Goal: Task Accomplishment & Management: Use online tool/utility

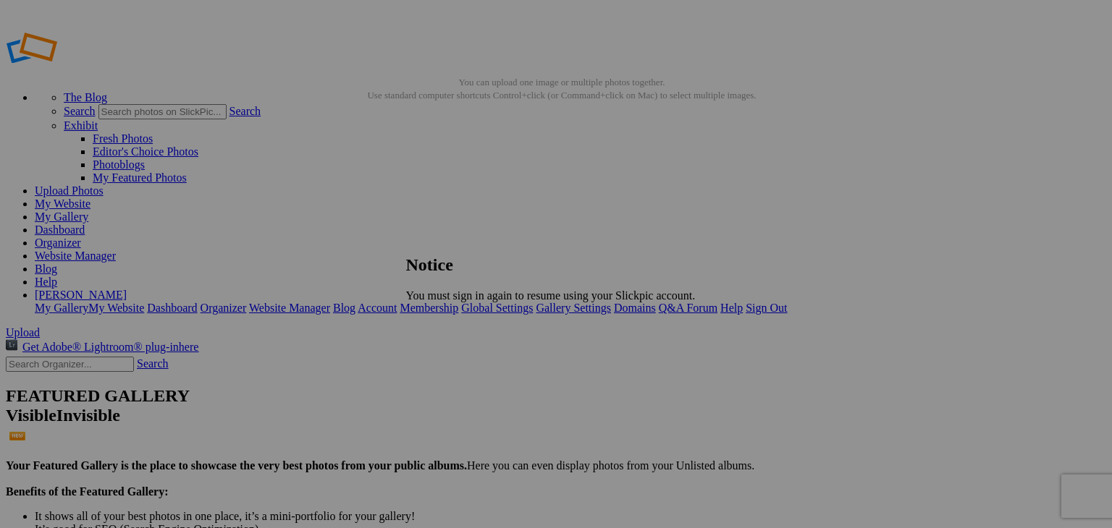
click at [432, 321] on link "Close" at bounding box center [419, 320] width 26 height 12
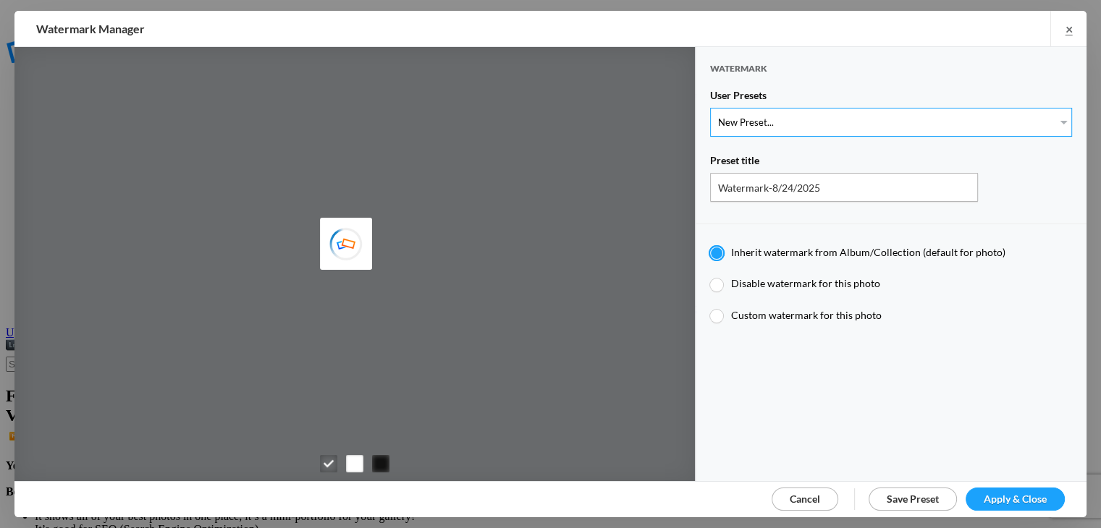
type input "KLPostcards"
click at [1021, 111] on select "New Preset... Watermark-7/17/2025" at bounding box center [891, 122] width 362 height 29
select select "1: Object"
click at [710, 108] on select "New Preset... Watermark-7/17/2025" at bounding box center [891, 122] width 362 height 29
type input "Watermark-7/17/2025"
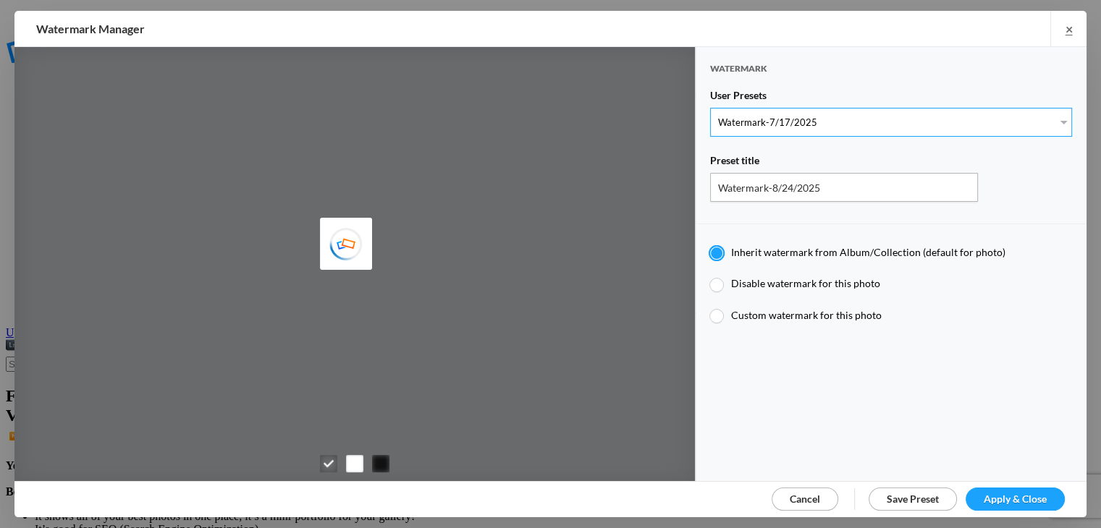
radio input "false"
radio input "true"
type input "Postcards from [PERSON_NAME]"
type input "0.5"
type input "40"
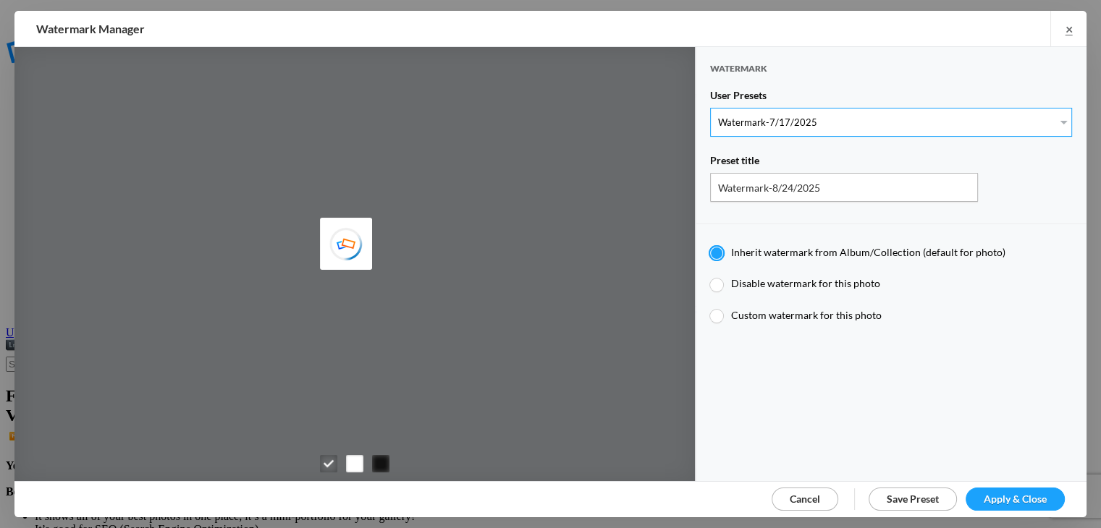
radio input "true"
radio input "false"
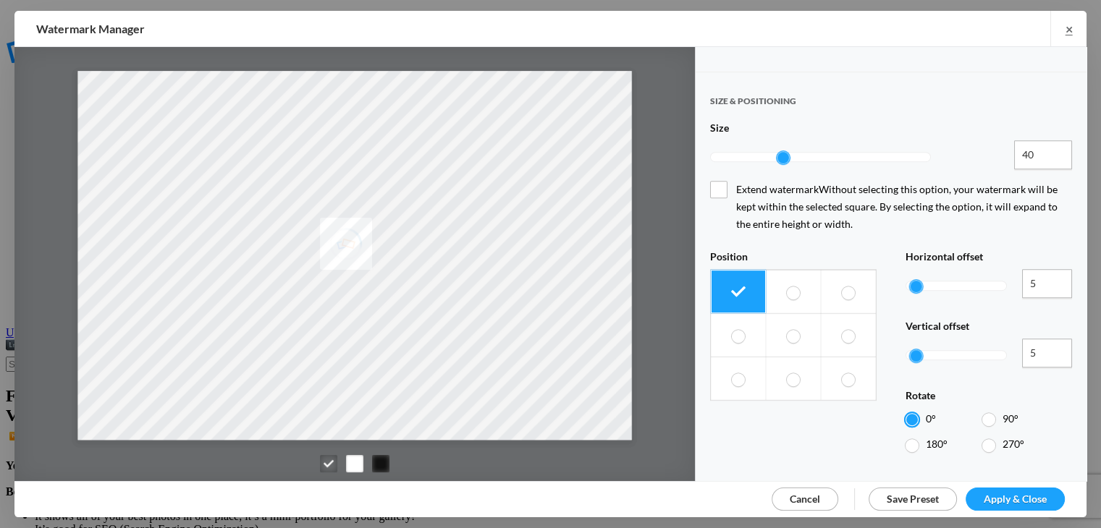
scroll to position [631, 0]
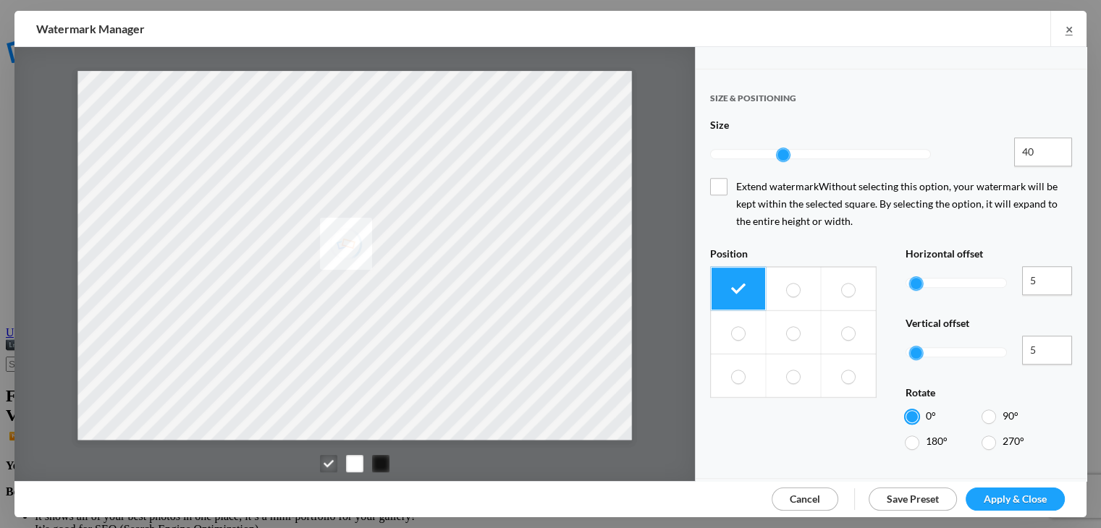
click at [741, 370] on span at bounding box center [738, 377] width 13 height 14
click at [732, 369] on input "radio" at bounding box center [731, 369] width 1 height 1
radio input "true"
click at [1013, 496] on span "Apply & Close" at bounding box center [1015, 499] width 63 height 12
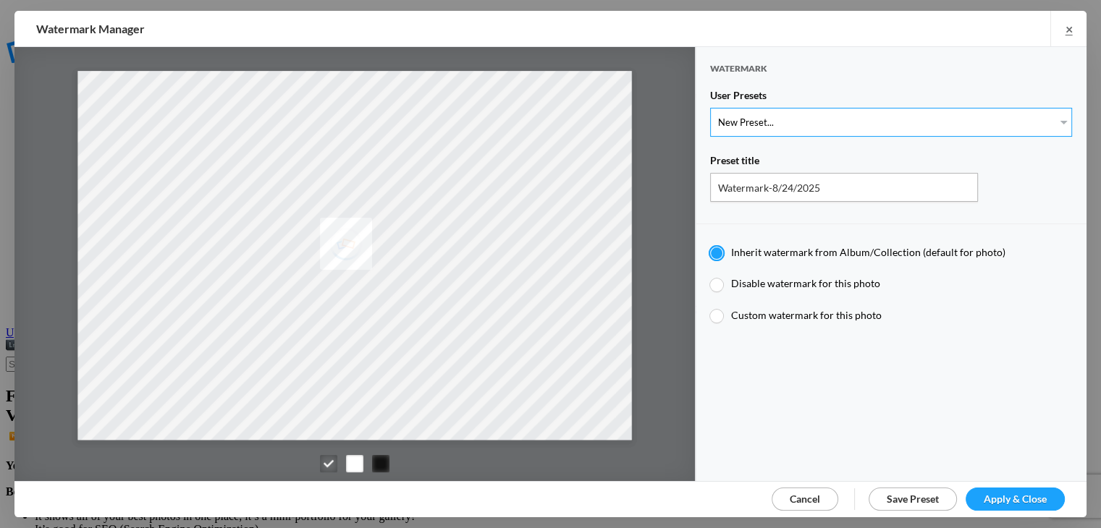
click at [999, 115] on select "New Preset... Watermark-7/17/2025" at bounding box center [891, 122] width 362 height 29
select select "1: Object"
click at [710, 108] on select "New Preset... Watermark-7/17/2025" at bounding box center [891, 122] width 362 height 29
type input "Watermark-7/17/2025"
radio input "false"
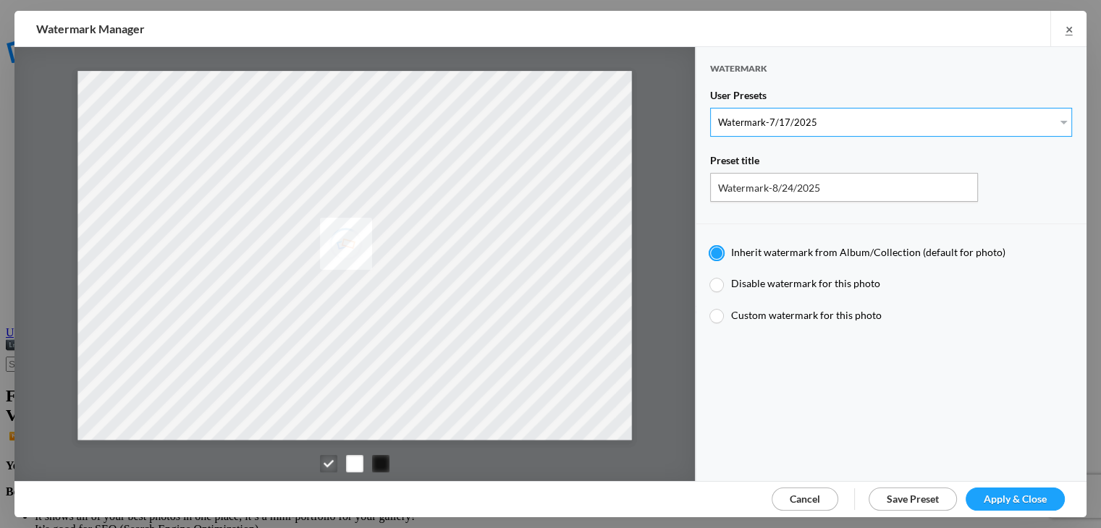
radio input "true"
type input "Postcards from [PERSON_NAME]"
type input "0.5"
type input "40"
radio input "true"
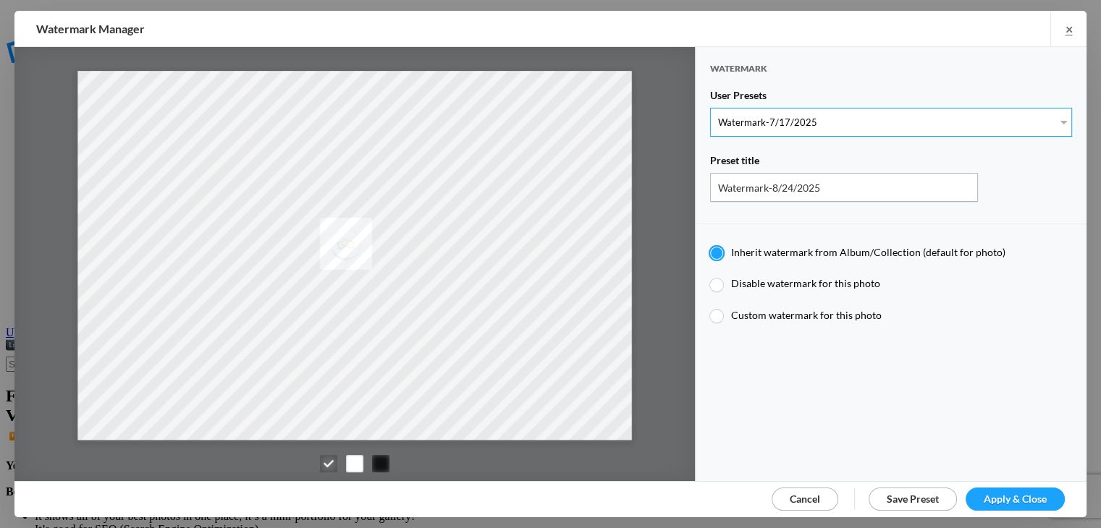
radio input "false"
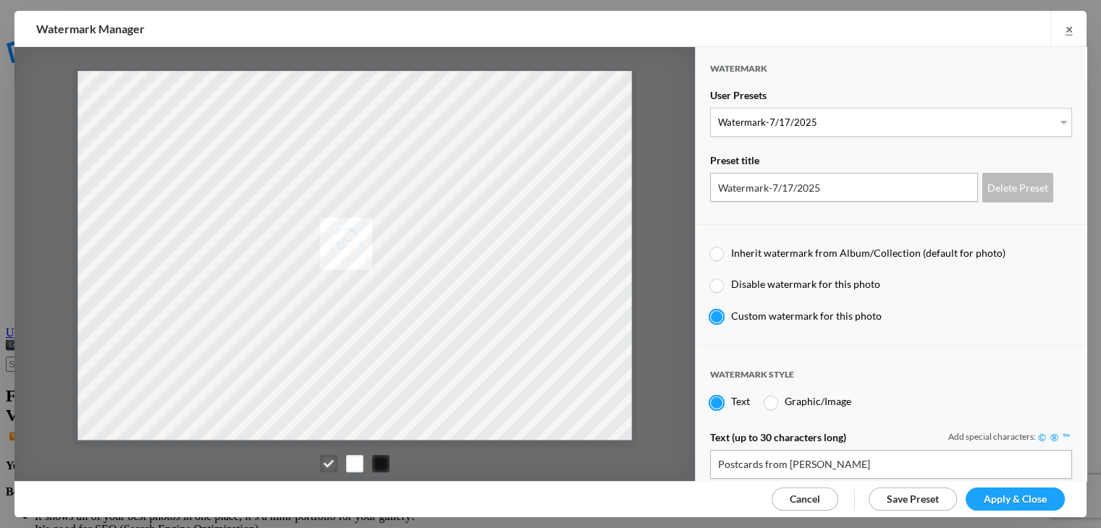
click at [994, 499] on span "Apply & Close" at bounding box center [1015, 499] width 63 height 12
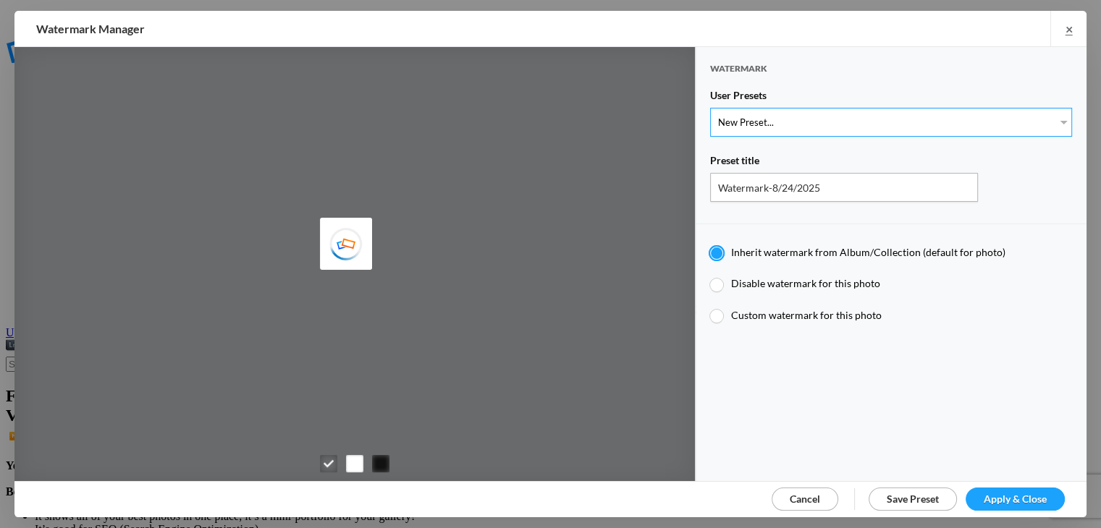
click at [1020, 125] on select "New Preset... Watermark-7/17/2025" at bounding box center [891, 122] width 362 height 29
select select "1: Object"
click at [710, 108] on select "New Preset... Watermark-7/17/2025" at bounding box center [891, 122] width 362 height 29
type input "Watermark-7/17/2025"
radio input "false"
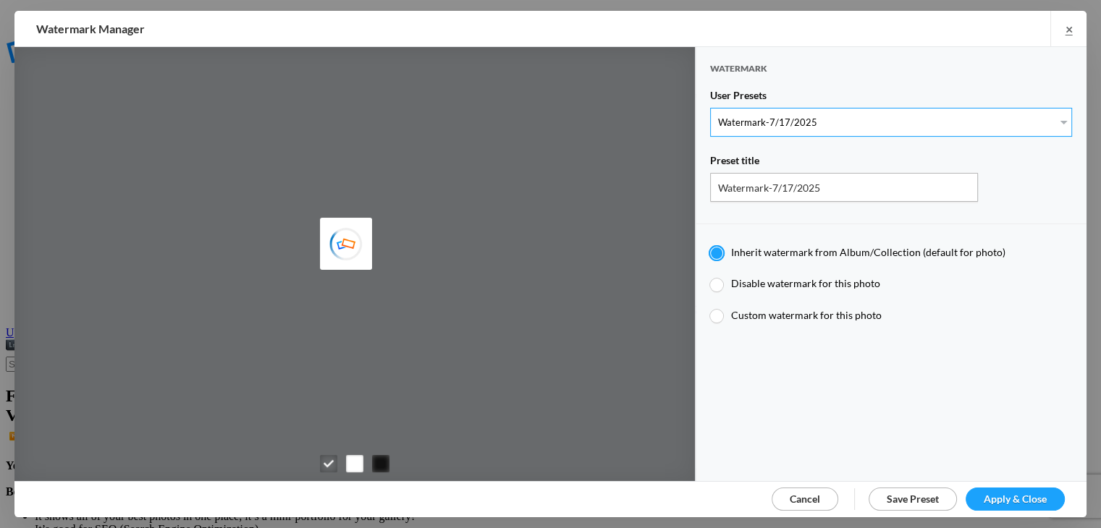
radio input "true"
type input "Postcards from [PERSON_NAME]"
type input "0.5"
type input "40"
radio input "true"
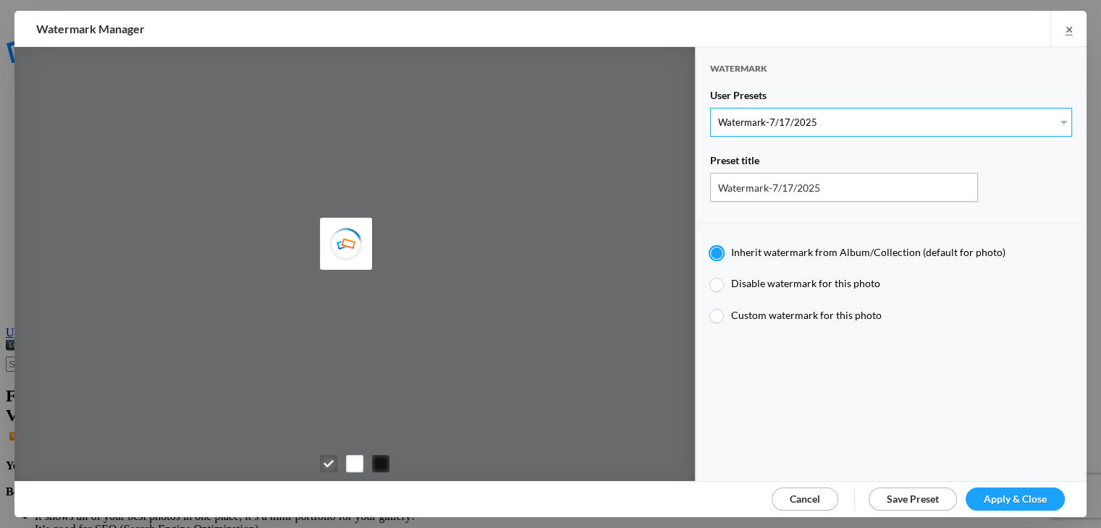
radio input "false"
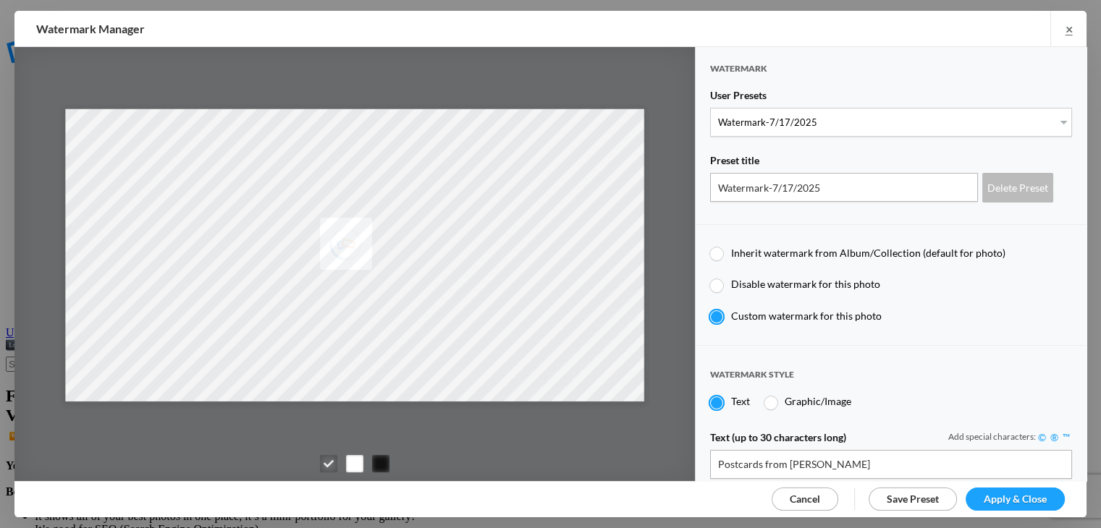
click at [1000, 496] on span "Apply & Close" at bounding box center [1015, 499] width 63 height 12
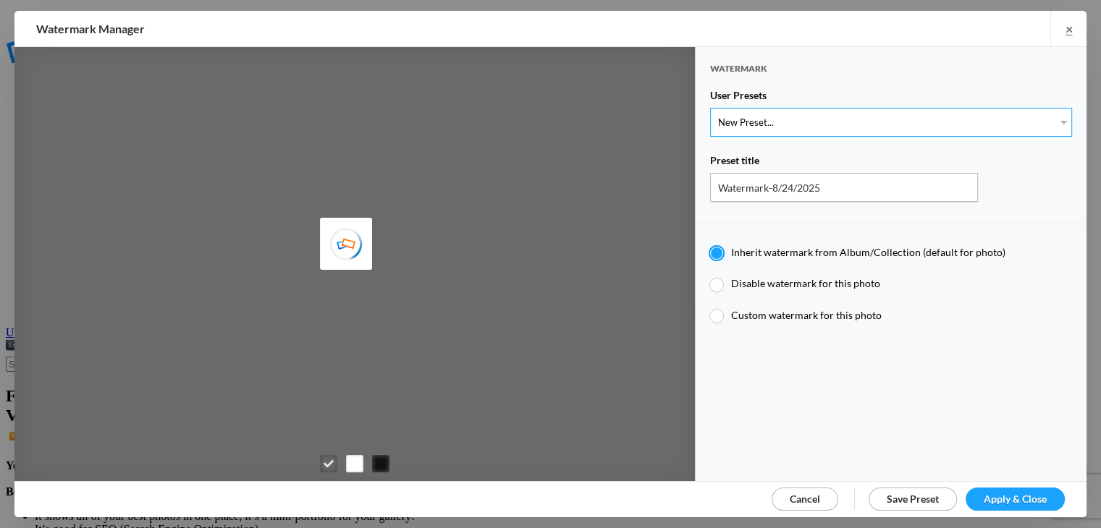
click at [1011, 127] on select "New Preset... Watermark-7/17/2025" at bounding box center [891, 122] width 362 height 29
type input "KLPostcards"
select select "1: Object"
click at [710, 108] on select "New Preset... Watermark-7/17/2025" at bounding box center [891, 122] width 362 height 29
type input "Watermark-7/17/2025"
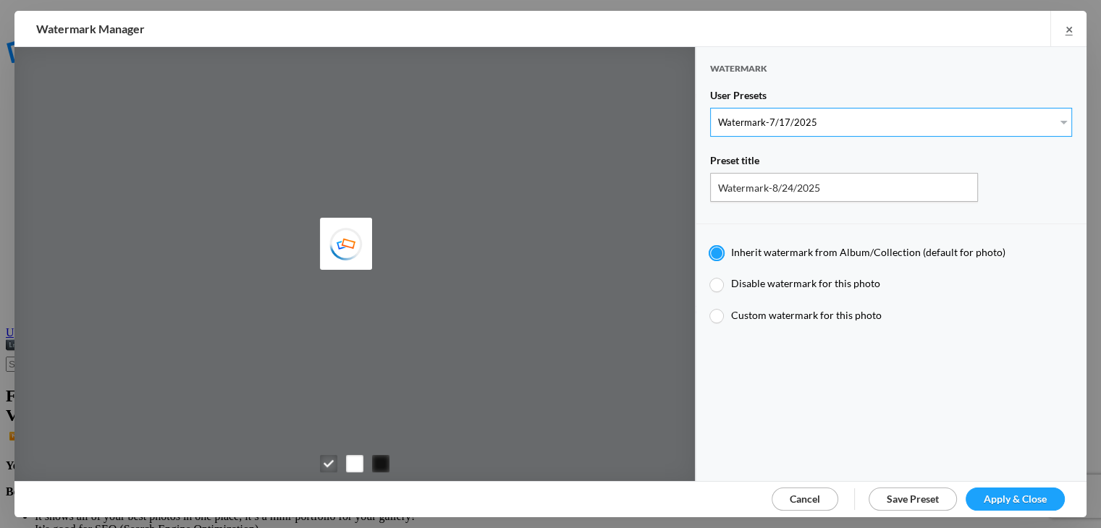
radio input "false"
radio input "true"
type input "Postcards from [PERSON_NAME]"
type input "0.5"
type input "40"
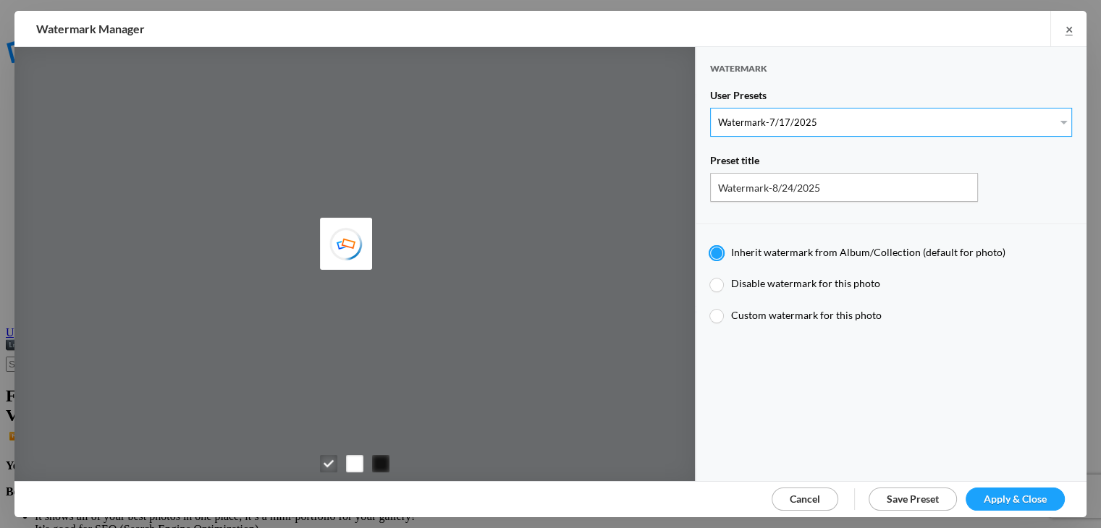
radio input "true"
radio input "false"
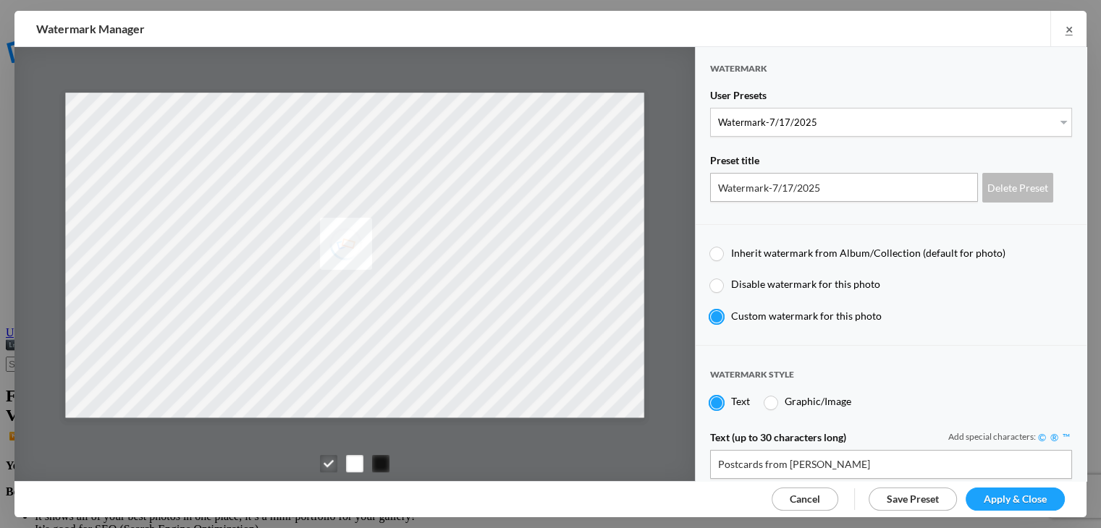
click at [1008, 499] on span "Apply & Close" at bounding box center [1015, 499] width 63 height 12
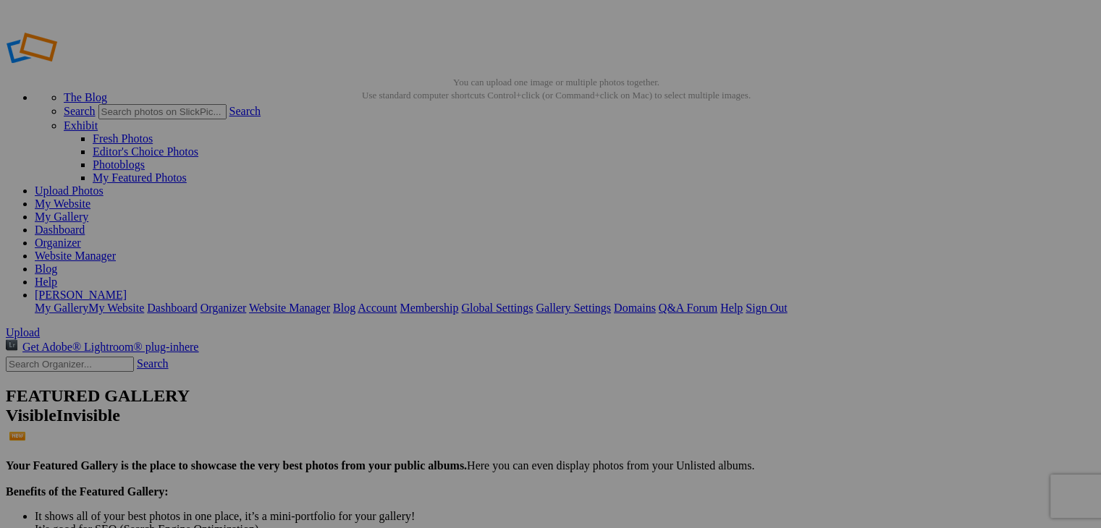
click at [397, 302] on link "Account" at bounding box center [377, 308] width 39 height 12
